Goal: Task Accomplishment & Management: Use online tool/utility

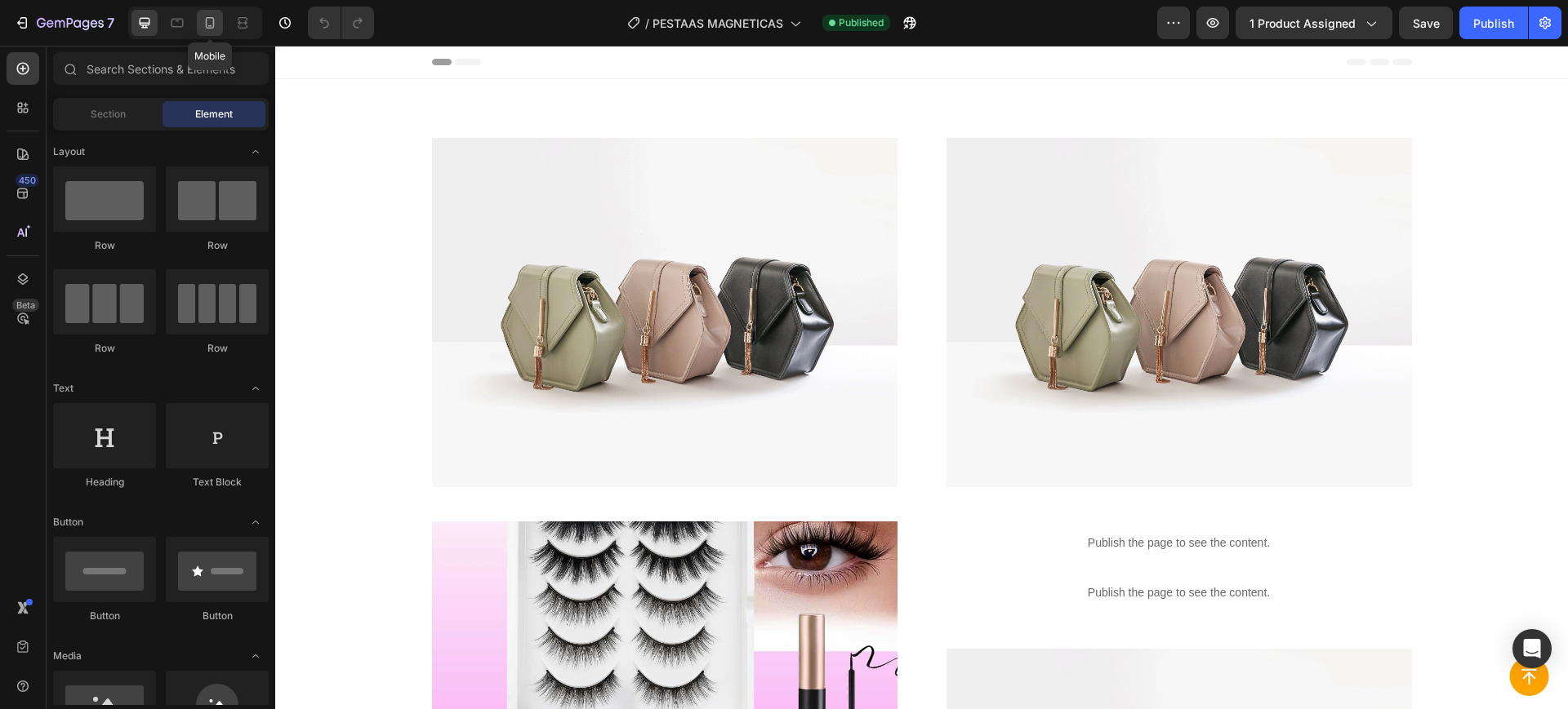
click at [210, 20] on icon at bounding box center [209, 22] width 16 height 16
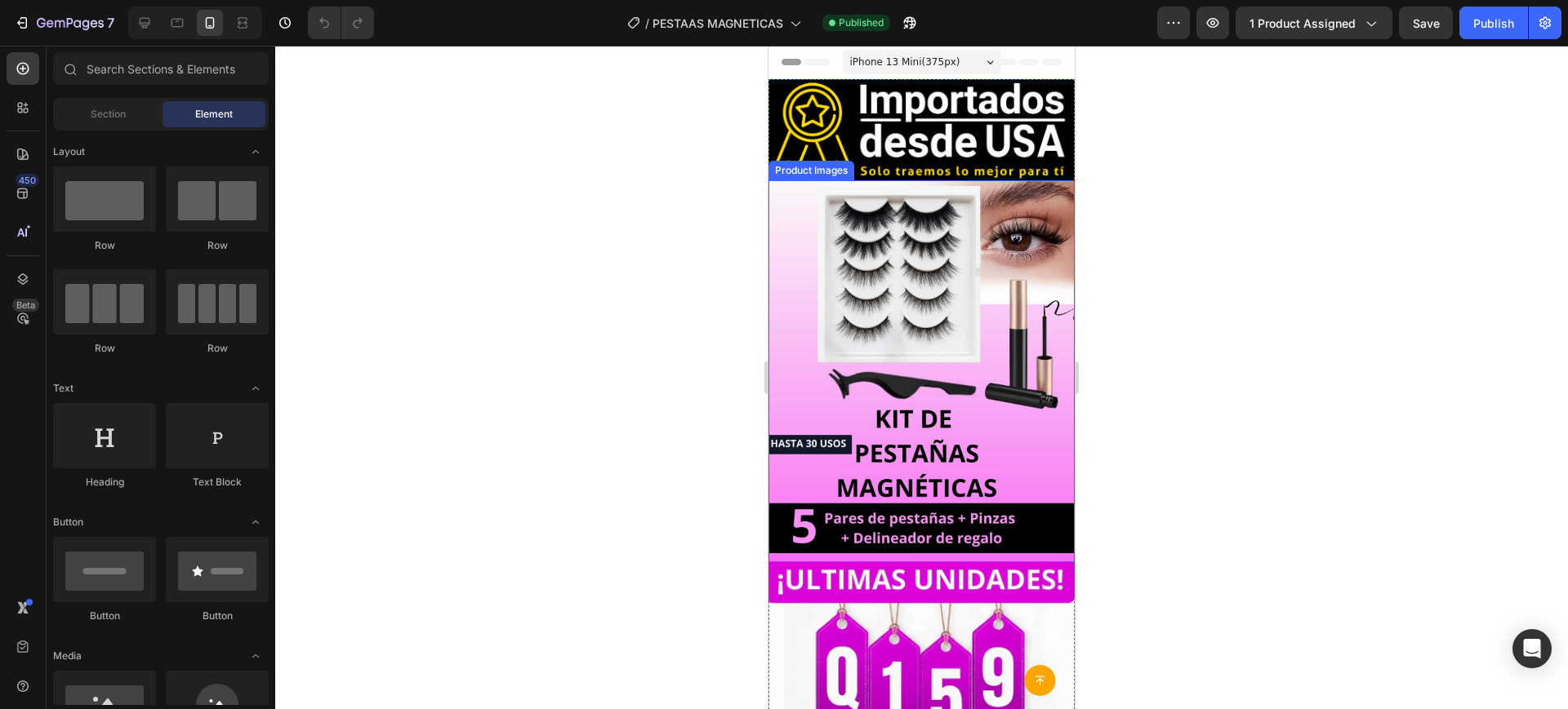
click at [853, 279] on img at bounding box center [922, 371] width 306 height 383
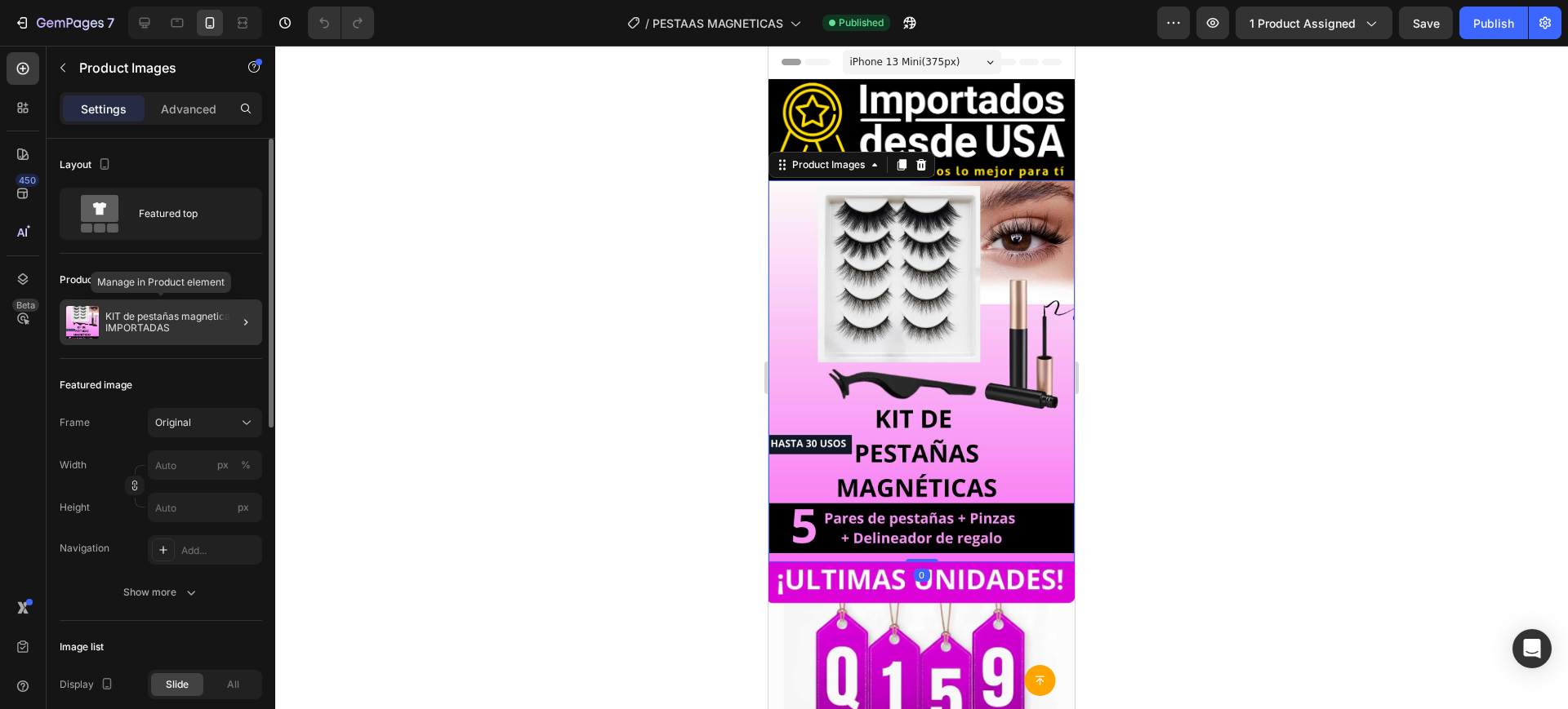
click at [165, 320] on p "KIT de pestañas magneticas IMPORTADAS" at bounding box center [180, 322] width 150 height 23
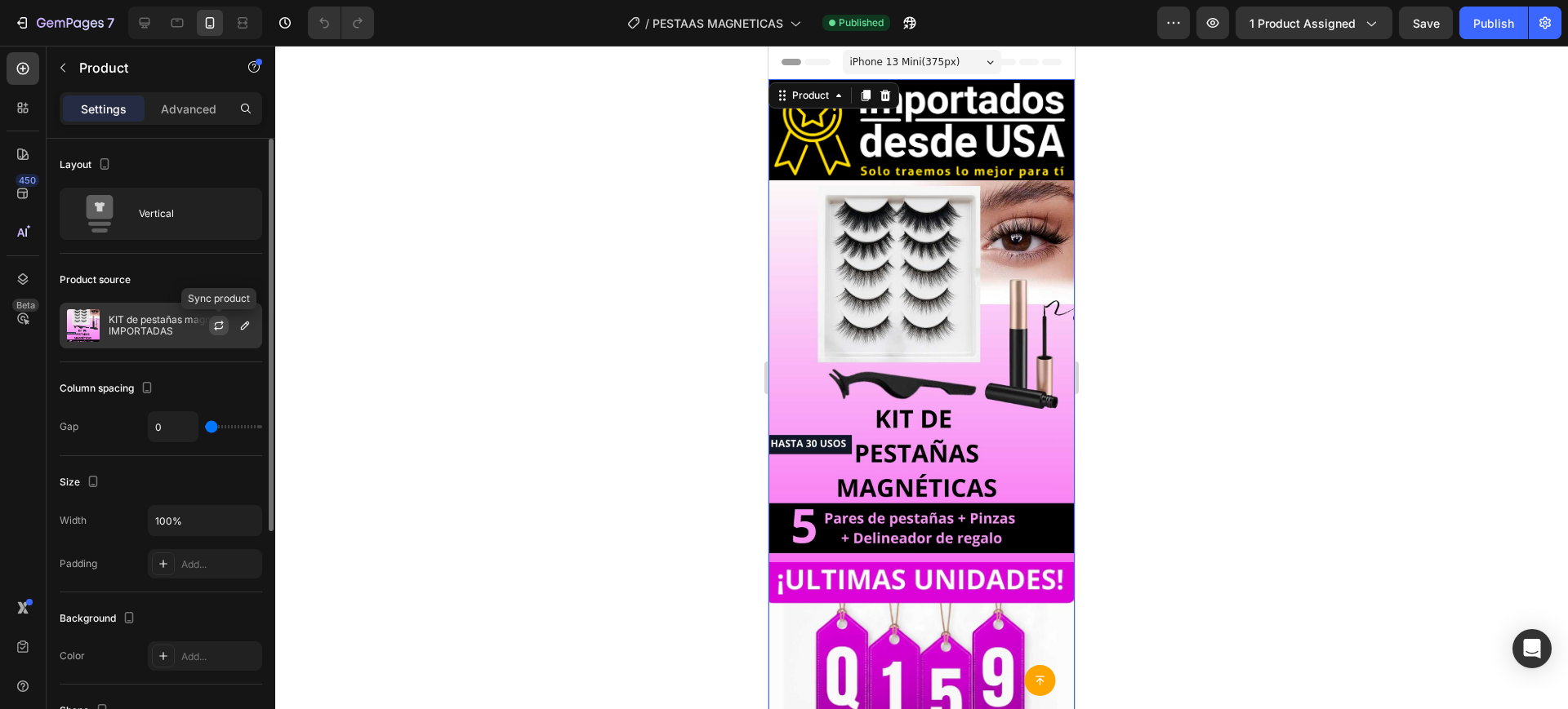
click at [218, 334] on button "button" at bounding box center [218, 325] width 20 height 20
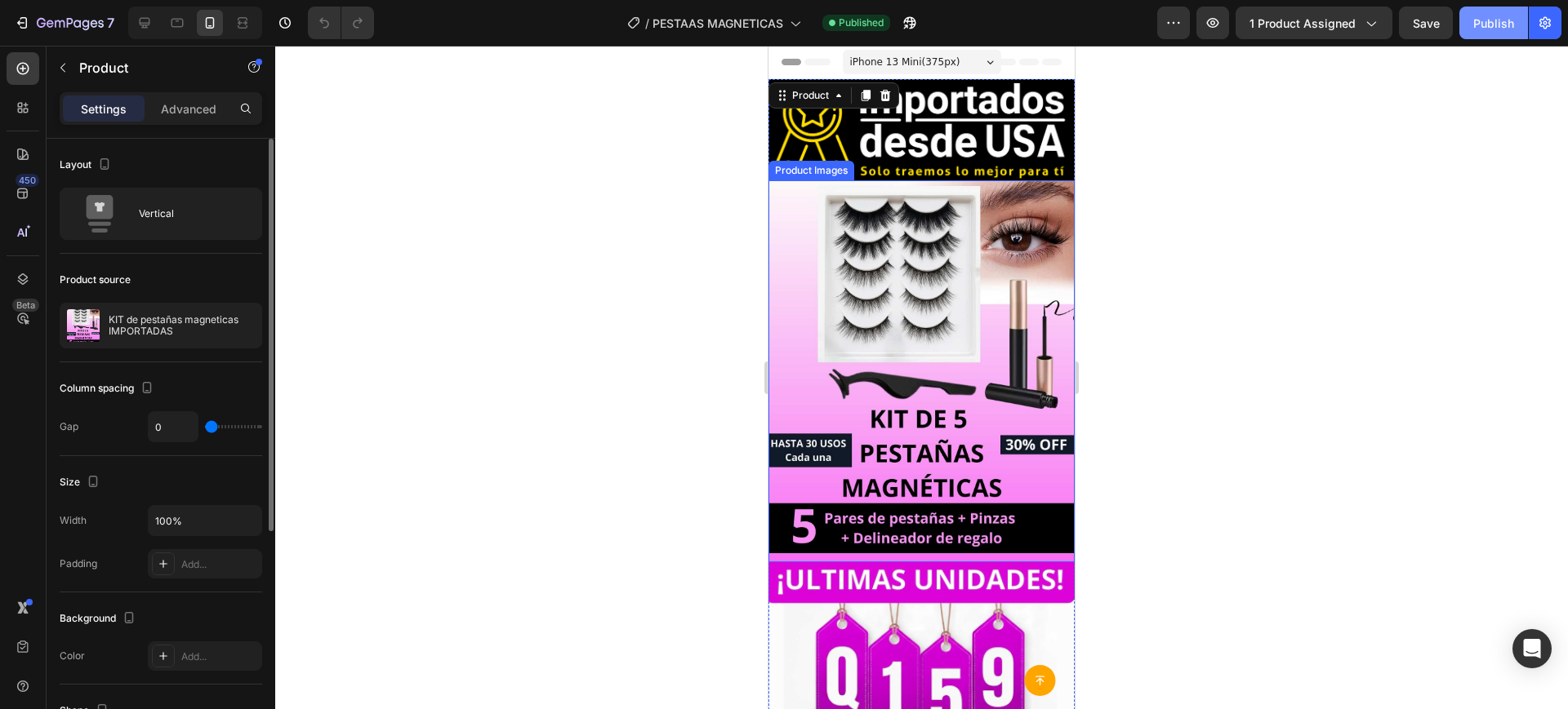
click at [1472, 31] on button "Publish" at bounding box center [1493, 23] width 69 height 32
click at [83, 20] on icon "button" at bounding box center [70, 24] width 67 height 14
